Goal: Task Accomplishment & Management: Complete application form

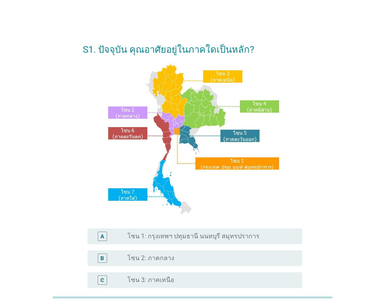
click at [239, 239] on label "โซน 1: กรุงเทพฯ ปทุมธานี นนทบุรี สมุทรปราการ" at bounding box center [194, 237] width 132 height 8
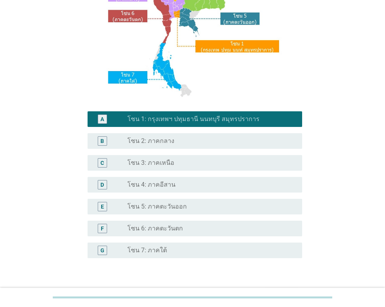
scroll to position [169, 0]
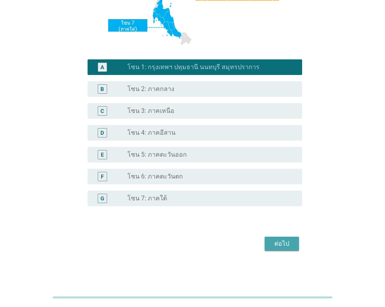
click at [282, 243] on div "ต่อไป" at bounding box center [282, 243] width 22 height 9
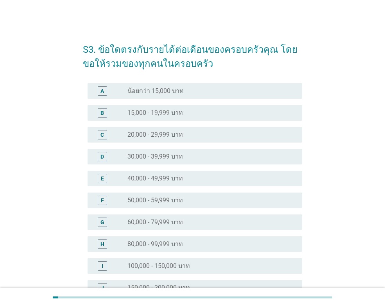
click at [202, 175] on div "radio_button_unchecked 40,000 - 49,999 บาท" at bounding box center [209, 179] width 162 height 8
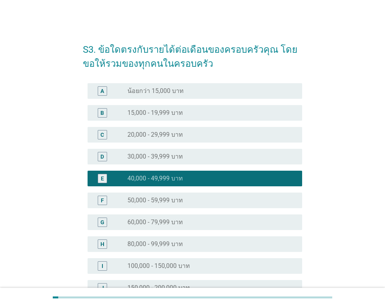
scroll to position [111, 0]
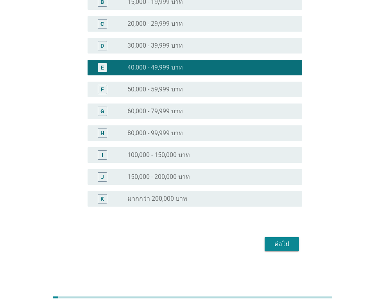
click at [280, 245] on div "ต่อไป" at bounding box center [282, 244] width 22 height 9
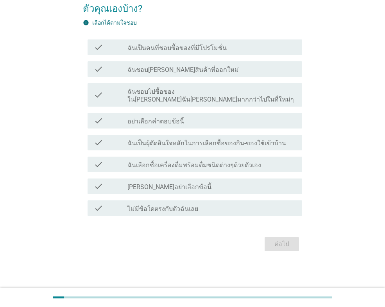
scroll to position [0, 0]
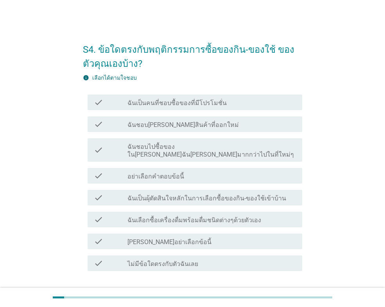
click at [253, 195] on label "ฉันเป็นผุ้ตัดสินใจหลักในการเลือกซื้อของกิน-ของใช้เข้าบ้าน" at bounding box center [207, 199] width 159 height 8
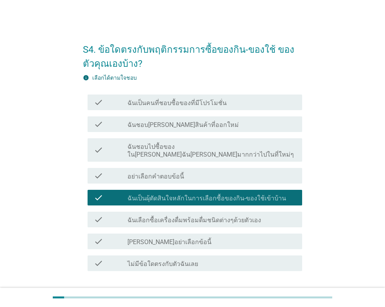
scroll to position [47, 0]
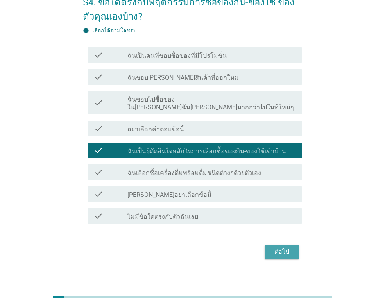
click at [279, 248] on div "ต่อไป" at bounding box center [282, 252] width 22 height 9
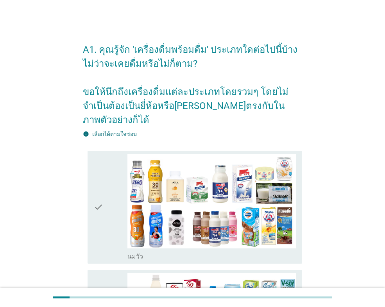
scroll to position [78, 0]
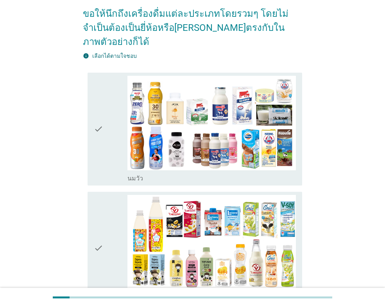
click at [117, 128] on div "check" at bounding box center [111, 129] width 34 height 107
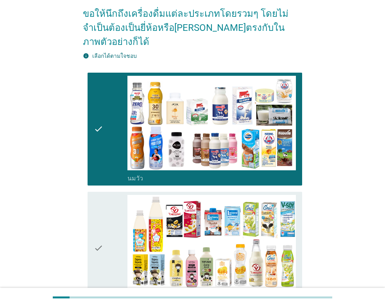
drag, startPoint x: 110, startPoint y: 220, endPoint x: 116, endPoint y: 220, distance: 5.9
click at [110, 220] on div "check" at bounding box center [111, 248] width 34 height 107
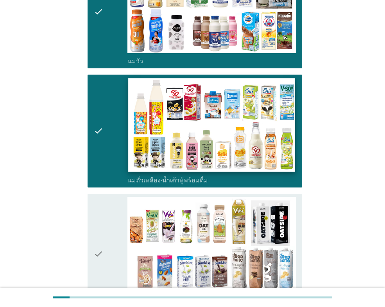
scroll to position [274, 0]
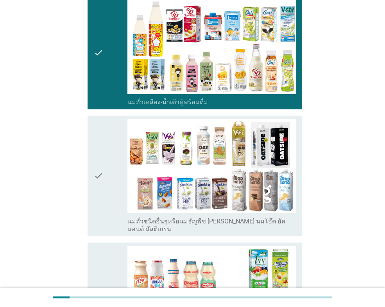
click at [102, 169] on icon "check" at bounding box center [98, 176] width 9 height 115
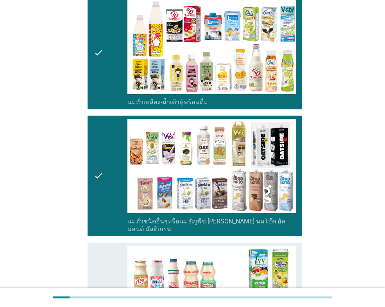
scroll to position [352, 0]
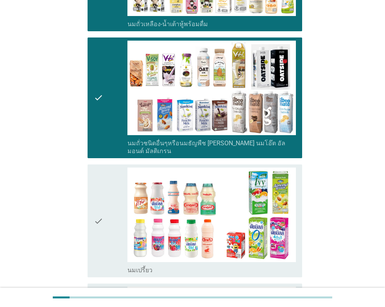
click at [111, 178] on div "check" at bounding box center [111, 221] width 34 height 107
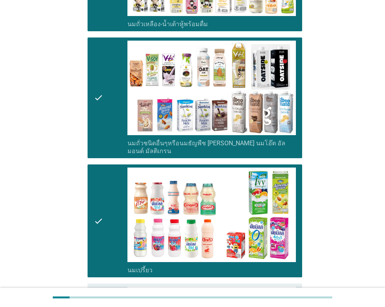
scroll to position [469, 0]
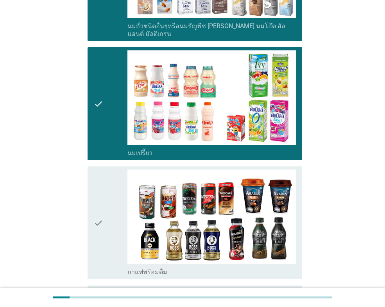
click at [110, 185] on div "check" at bounding box center [111, 223] width 34 height 107
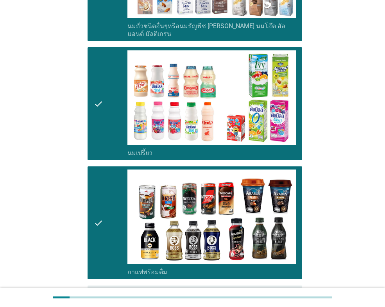
scroll to position [587, 0]
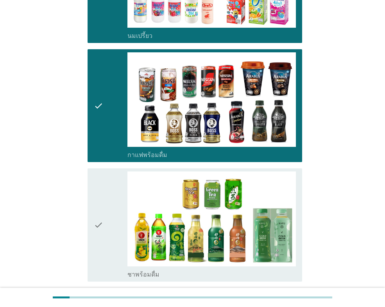
click at [93, 183] on div "check check_box_outline_blank ชาพร้อมดื่ม" at bounding box center [195, 225] width 215 height 113
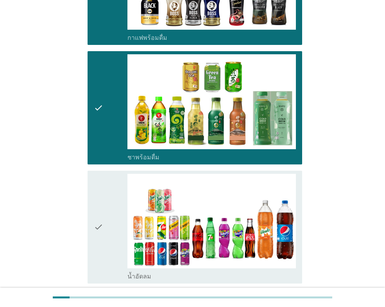
scroll to position [743, 0]
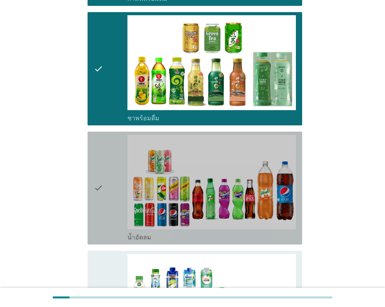
click at [97, 180] on icon "check" at bounding box center [98, 188] width 9 height 107
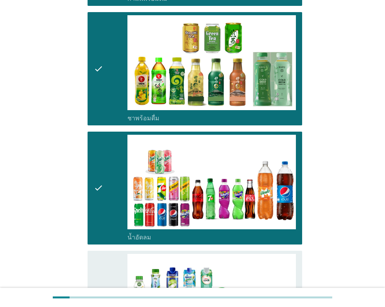
scroll to position [861, 0]
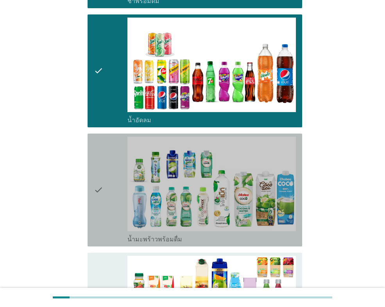
click at [97, 179] on icon "check" at bounding box center [98, 190] width 9 height 107
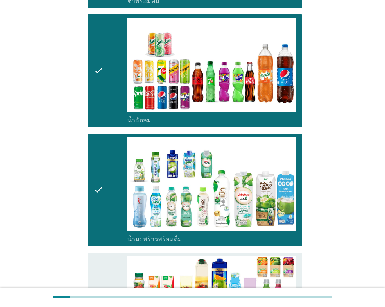
scroll to position [939, 0]
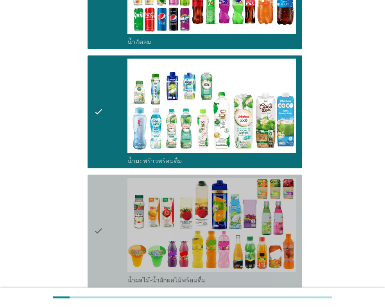
click at [102, 183] on icon "check" at bounding box center [98, 231] width 9 height 107
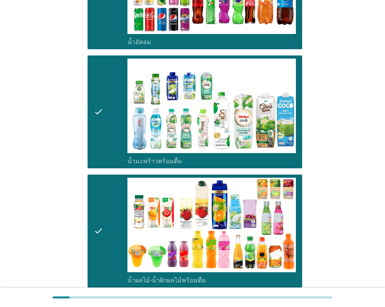
scroll to position [1056, 0]
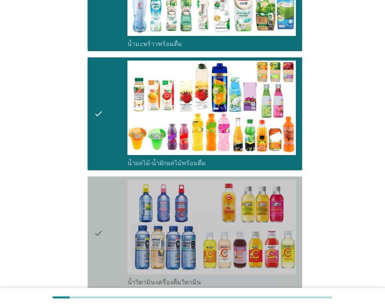
click at [105, 182] on div "check" at bounding box center [111, 233] width 34 height 107
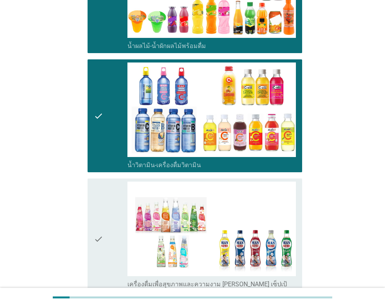
scroll to position [1213, 0]
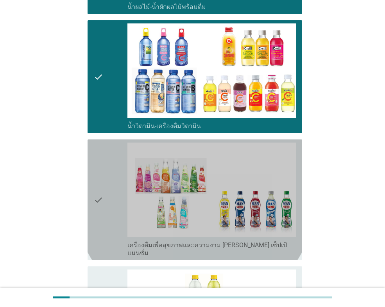
click at [105, 182] on div "check" at bounding box center [111, 200] width 34 height 115
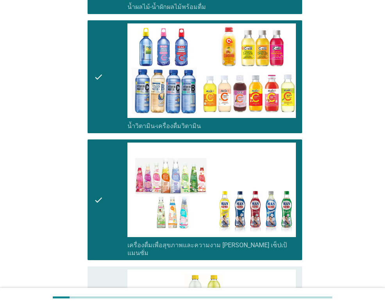
scroll to position [1330, 0]
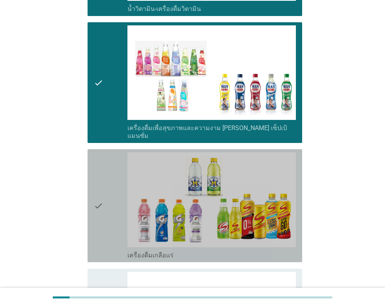
click at [105, 182] on div "check" at bounding box center [111, 206] width 34 height 107
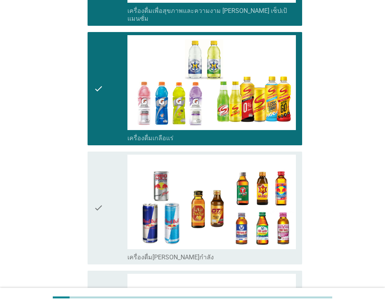
scroll to position [1487, 0]
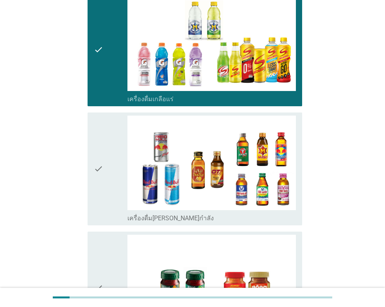
click at [110, 155] on div "check" at bounding box center [111, 169] width 34 height 107
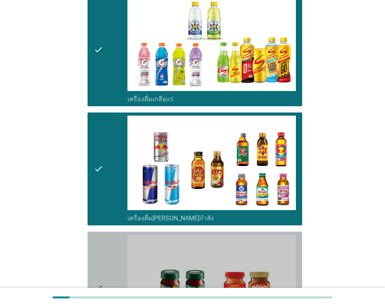
drag, startPoint x: 118, startPoint y: 230, endPoint x: 121, endPoint y: 222, distance: 8.8
click at [118, 235] on div "check" at bounding box center [111, 288] width 34 height 107
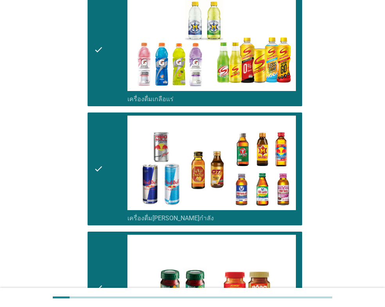
scroll to position [1604, 0]
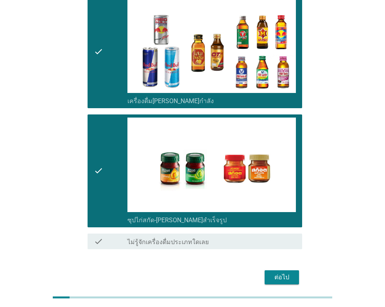
click at [282, 273] on div "ต่อไป" at bounding box center [282, 277] width 22 height 9
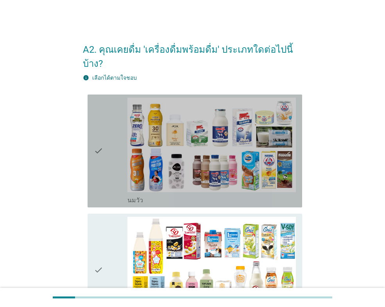
click at [106, 153] on div "check" at bounding box center [111, 151] width 34 height 107
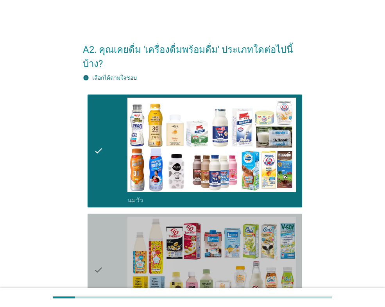
click at [115, 246] on div "check" at bounding box center [111, 270] width 34 height 107
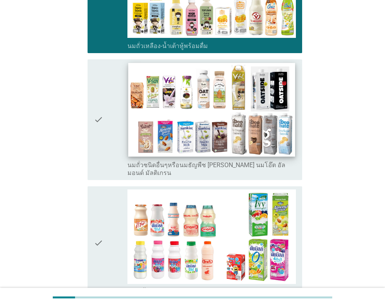
scroll to position [313, 0]
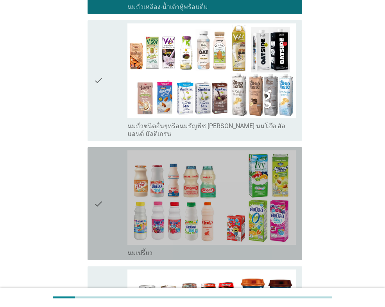
click at [118, 180] on div "check" at bounding box center [111, 204] width 34 height 107
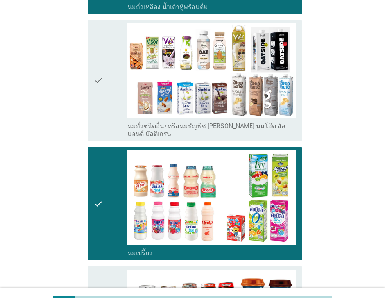
scroll to position [430, 0]
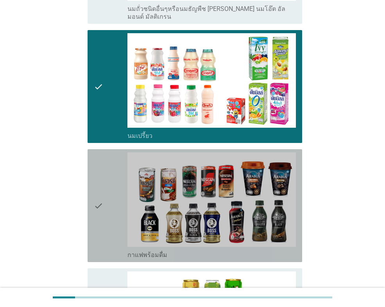
click at [112, 178] on div "check" at bounding box center [111, 206] width 34 height 107
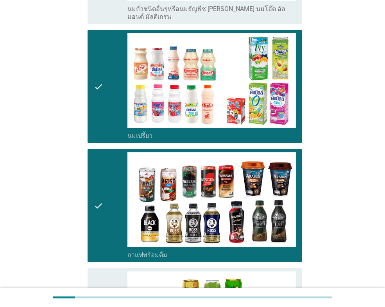
scroll to position [548, 0]
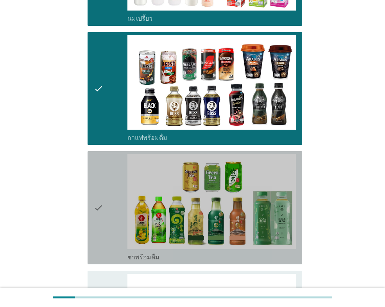
click at [112, 178] on div "check" at bounding box center [111, 208] width 34 height 107
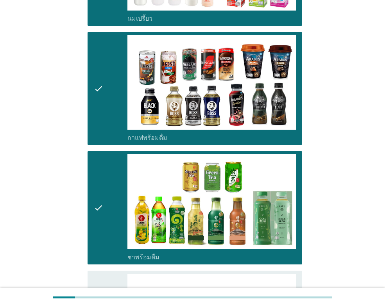
scroll to position [704, 0]
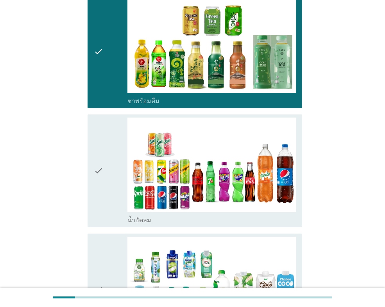
click at [112, 178] on div "check" at bounding box center [111, 171] width 34 height 107
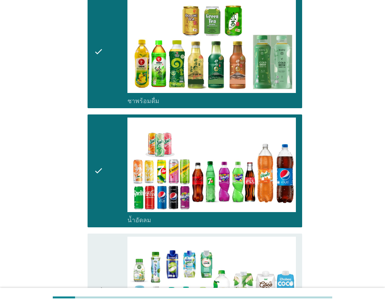
scroll to position [822, 0]
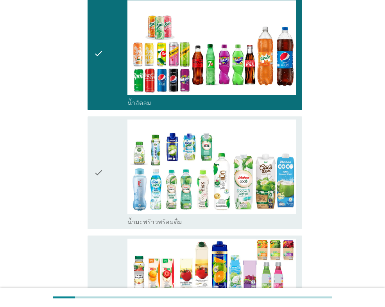
click at [112, 177] on div "check" at bounding box center [111, 173] width 34 height 107
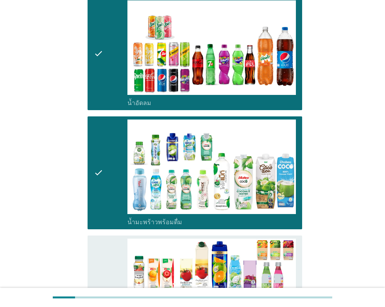
scroll to position [939, 0]
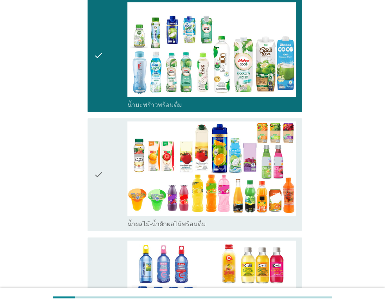
click at [112, 177] on div "check" at bounding box center [111, 175] width 34 height 107
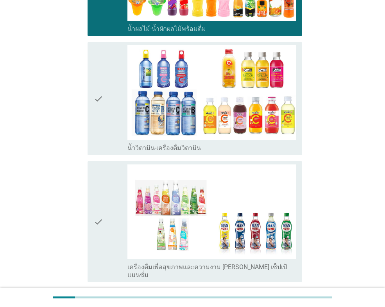
scroll to position [1252, 0]
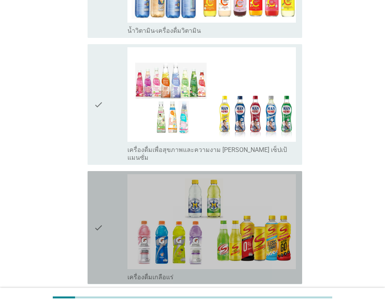
click at [109, 189] on div "check" at bounding box center [111, 227] width 34 height 107
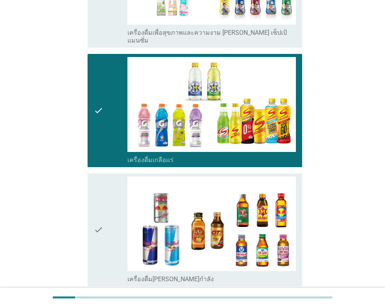
scroll to position [1447, 0]
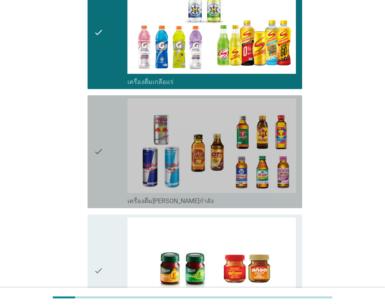
click at [106, 159] on div "check" at bounding box center [111, 152] width 34 height 107
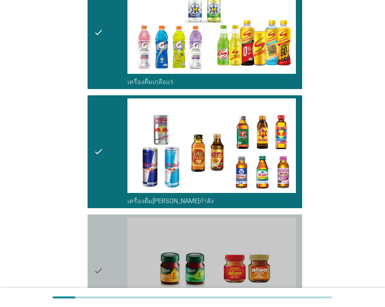
drag, startPoint x: 122, startPoint y: 246, endPoint x: 153, endPoint y: 241, distance: 30.4
click at [123, 246] on div "check" at bounding box center [111, 271] width 34 height 107
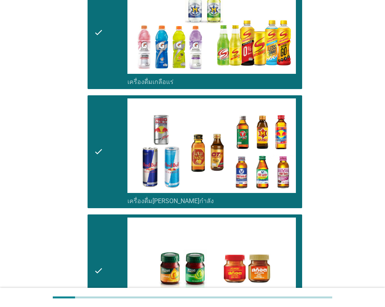
scroll to position [1551, 0]
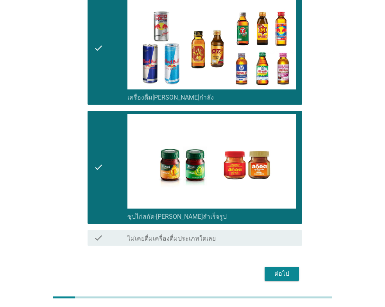
click at [276, 270] on div "ต่อไป" at bounding box center [282, 274] width 22 height 9
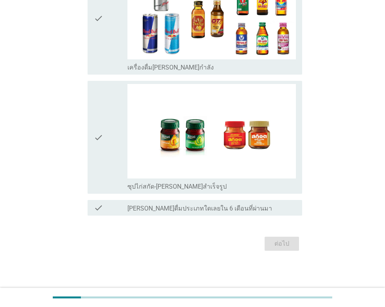
scroll to position [0, 0]
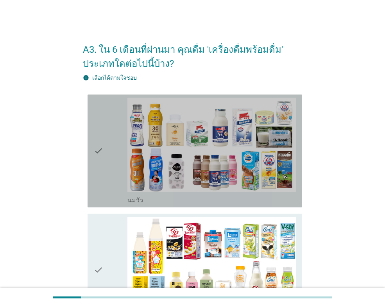
click at [101, 160] on icon "check" at bounding box center [98, 151] width 9 height 107
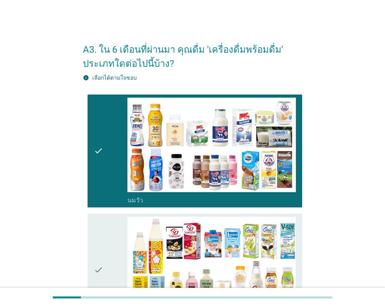
scroll to position [117, 0]
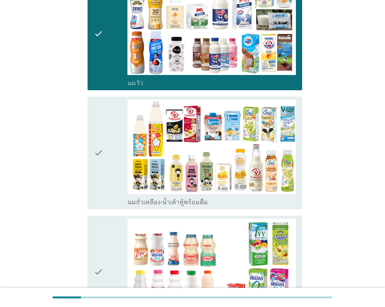
click at [104, 162] on div "check" at bounding box center [111, 153] width 34 height 107
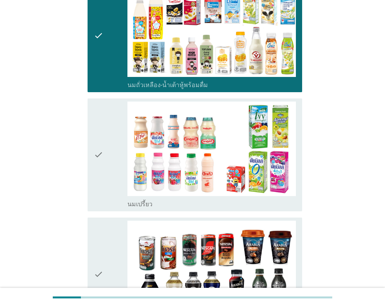
scroll to position [352, 0]
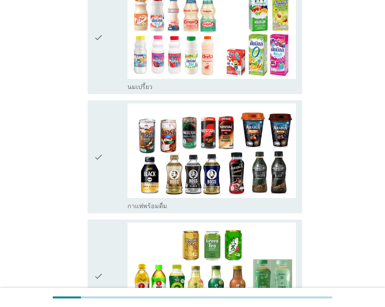
click at [104, 162] on div "check" at bounding box center [111, 157] width 34 height 107
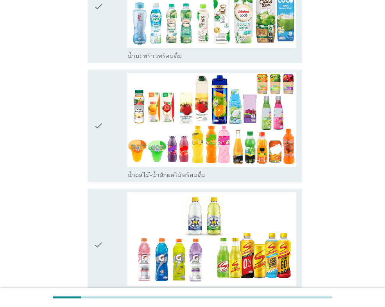
scroll to position [939, 0]
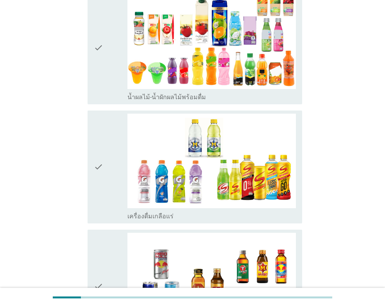
click at [102, 165] on icon "check" at bounding box center [98, 167] width 9 height 107
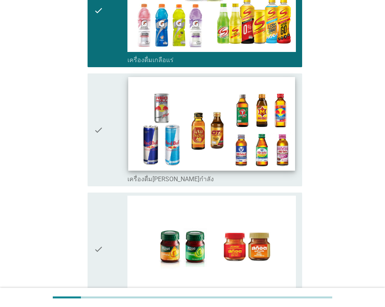
scroll to position [1207, 0]
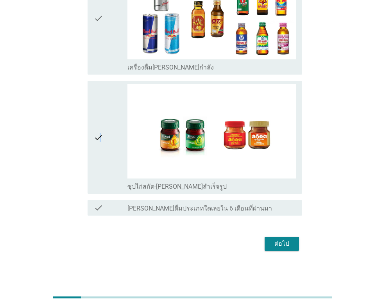
click at [101, 145] on icon "check" at bounding box center [98, 137] width 9 height 107
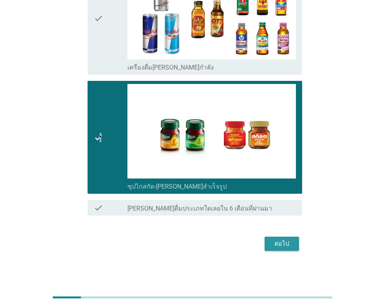
click at [282, 238] on button "ต่อไป" at bounding box center [282, 244] width 34 height 14
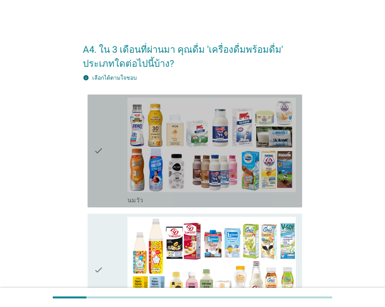
click at [108, 165] on div "check" at bounding box center [111, 151] width 34 height 107
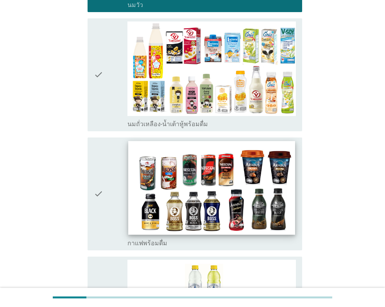
scroll to position [274, 0]
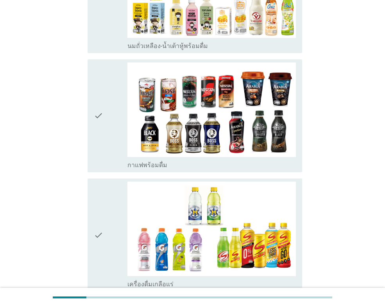
click at [100, 219] on icon "check" at bounding box center [98, 235] width 9 height 107
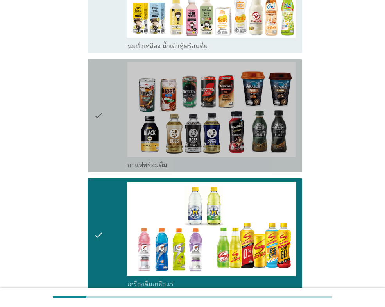
click at [118, 135] on div "check" at bounding box center [111, 116] width 34 height 107
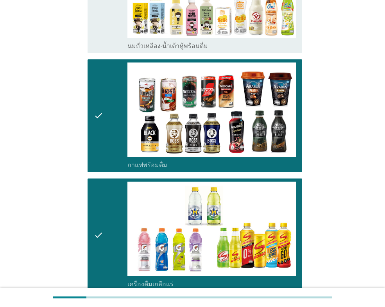
scroll to position [430, 0]
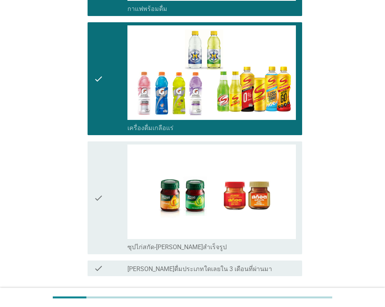
click at [115, 200] on div "check" at bounding box center [111, 198] width 34 height 107
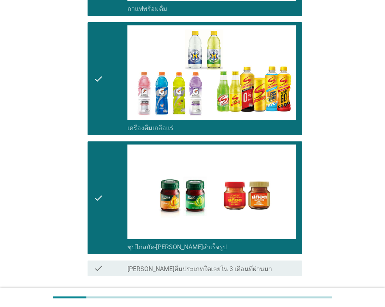
scroll to position [491, 0]
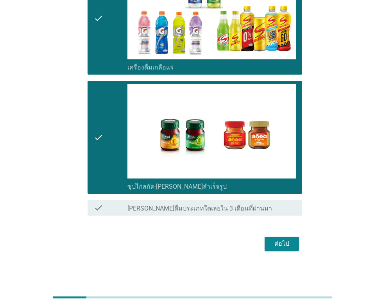
click at [286, 250] on button "ต่อไป" at bounding box center [282, 244] width 34 height 14
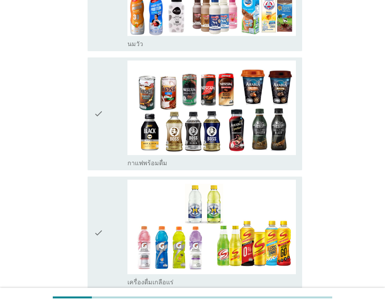
scroll to position [313, 0]
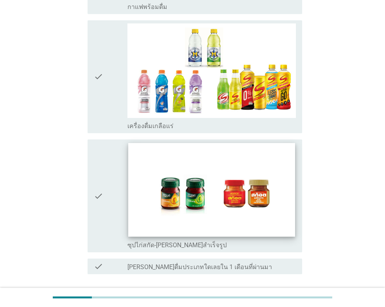
click at [222, 185] on img at bounding box center [211, 190] width 167 height 94
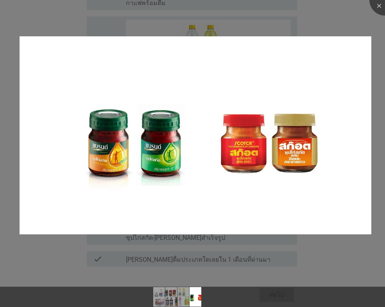
click at [349, 263] on div at bounding box center [192, 153] width 385 height 307
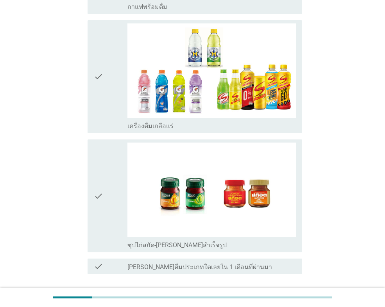
click at [103, 178] on icon "check" at bounding box center [98, 196] width 9 height 107
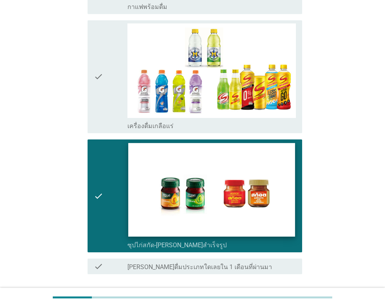
scroll to position [196, 0]
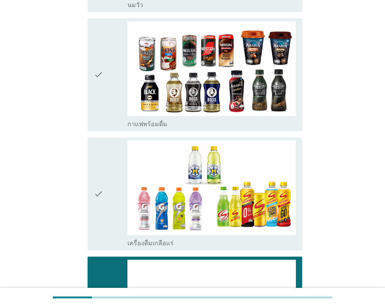
click at [114, 179] on div "check" at bounding box center [111, 194] width 34 height 107
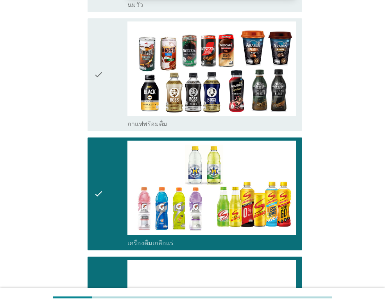
scroll to position [0, 0]
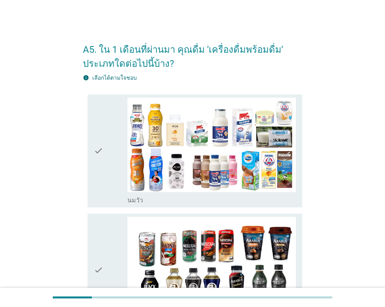
drag, startPoint x: 77, startPoint y: 120, endPoint x: 81, endPoint y: 123, distance: 5.1
click at [104, 136] on div "check" at bounding box center [111, 151] width 34 height 107
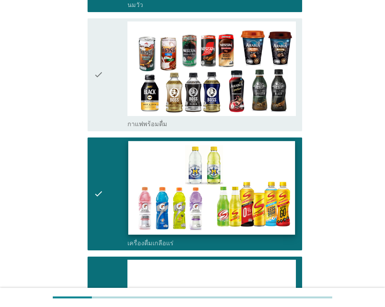
scroll to position [372, 0]
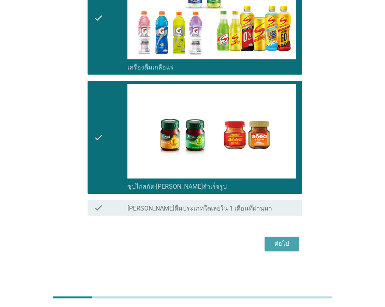
click at [292, 243] on div "ต่อไป" at bounding box center [282, 243] width 22 height 9
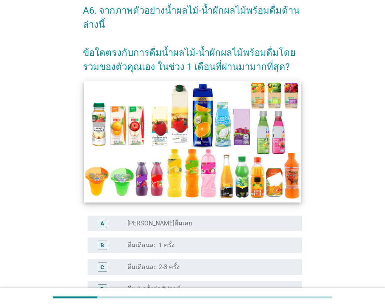
scroll to position [78, 0]
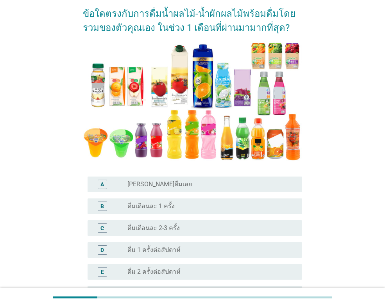
click at [217, 203] on div "radio_button_unchecked ดื่มเดือนละ 1 ครั้ง" at bounding box center [209, 207] width 162 height 8
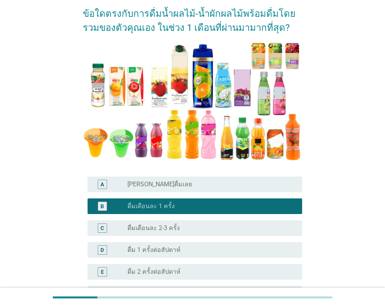
scroll to position [235, 0]
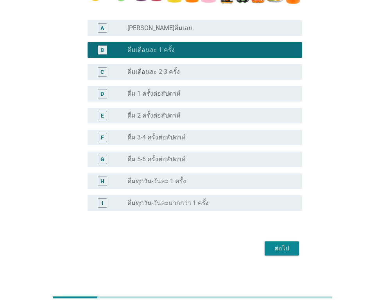
click at [282, 245] on div "ต่อไป" at bounding box center [192, 248] width 219 height 19
click at [282, 246] on div "ต่อไป" at bounding box center [282, 248] width 22 height 9
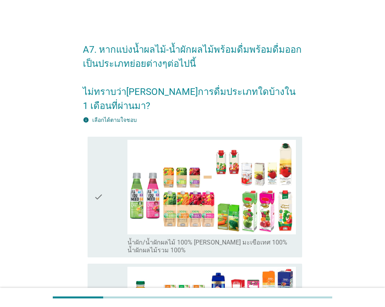
scroll to position [78, 0]
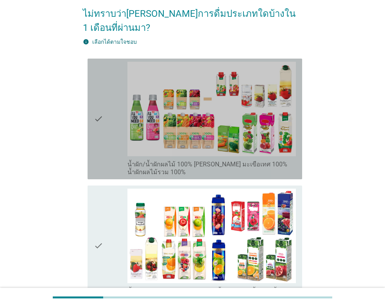
click at [112, 120] on div "check" at bounding box center [111, 119] width 34 height 115
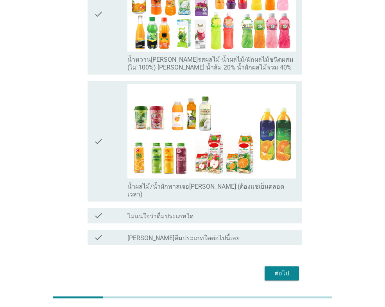
scroll to position [359, 0]
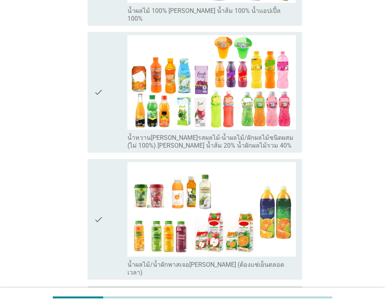
click at [107, 78] on div "check" at bounding box center [111, 92] width 34 height 115
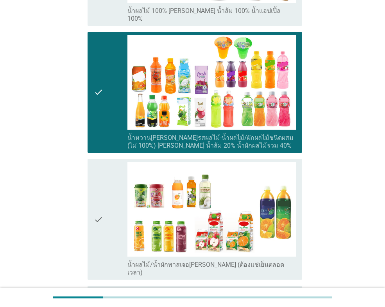
scroll to position [437, 0]
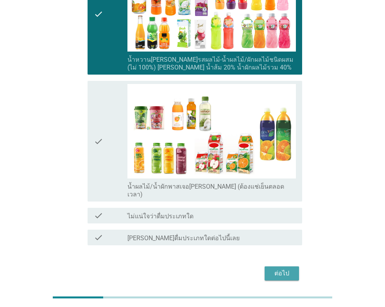
click at [284, 269] on div "ต่อไป" at bounding box center [282, 273] width 22 height 9
